Goal: Navigation & Orientation: Find specific page/section

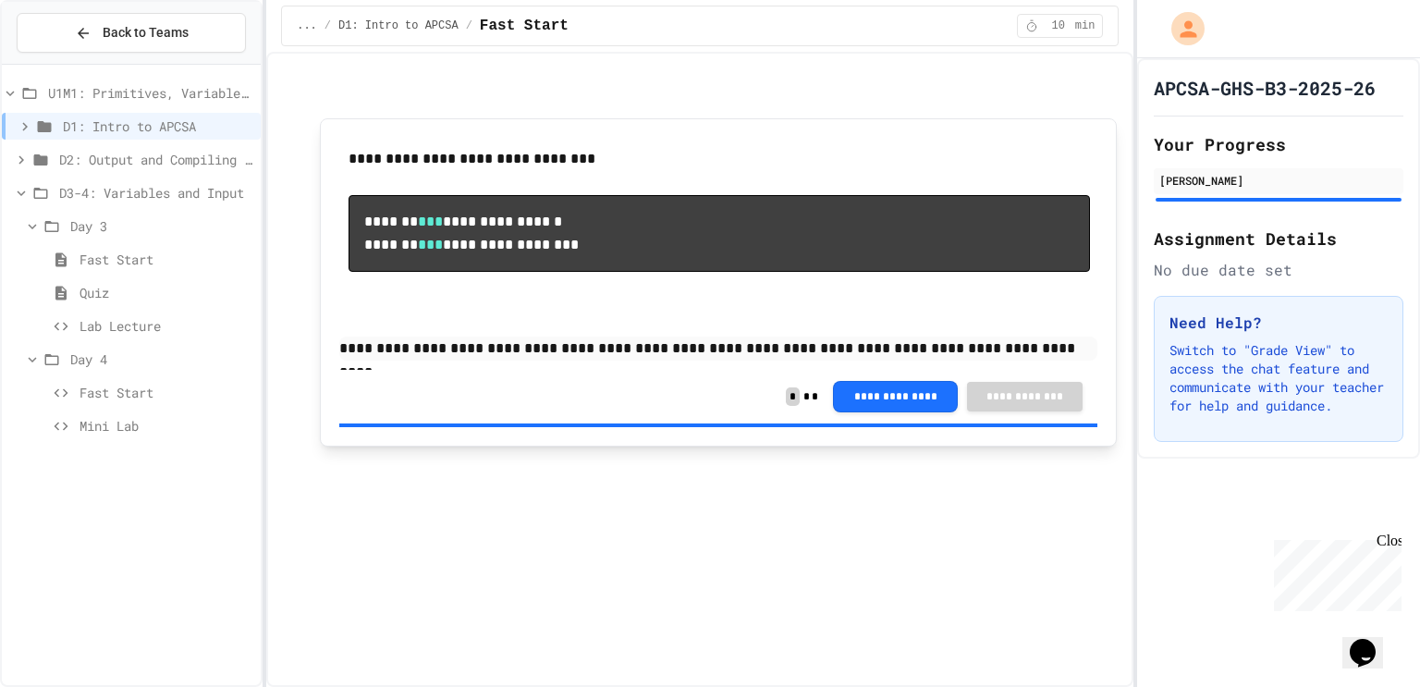
click at [107, 392] on span "Fast Start" at bounding box center [167, 392] width 174 height 19
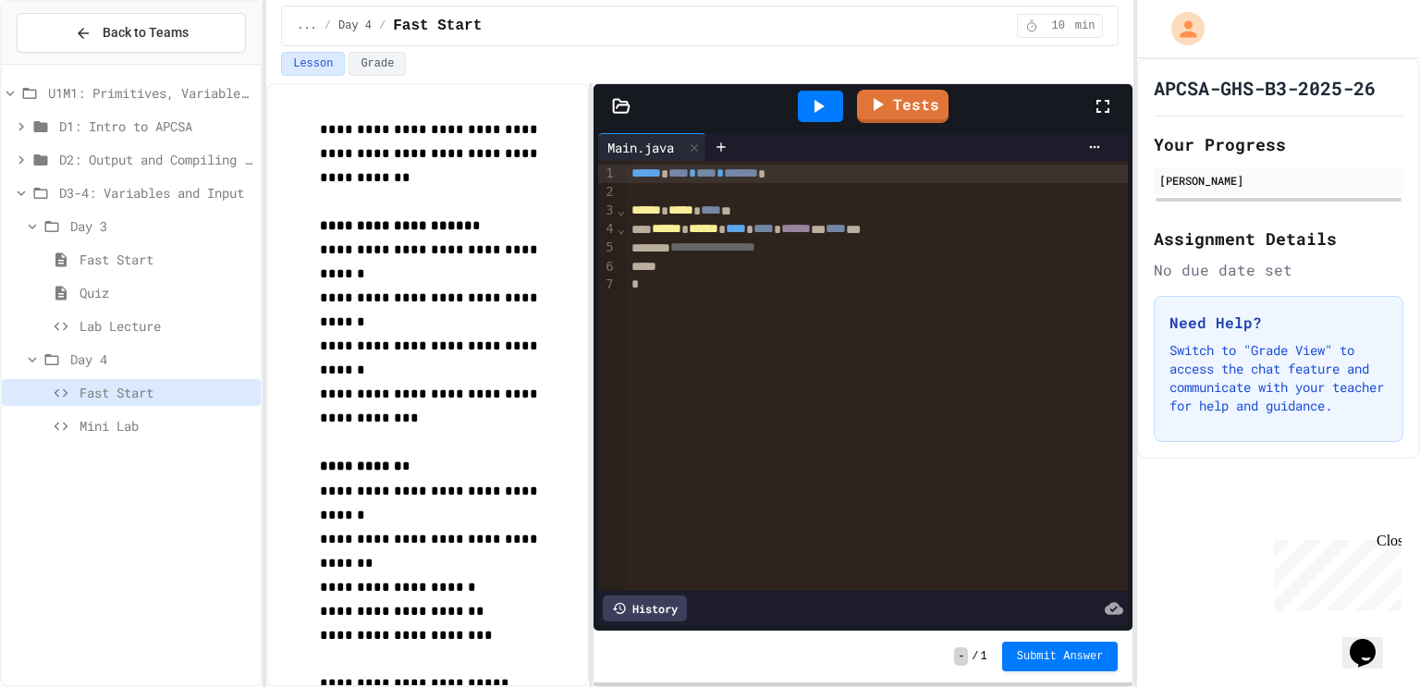
click at [98, 422] on span "Mini Lab" at bounding box center [167, 425] width 174 height 19
